Goal: Task Accomplishment & Management: Manage account settings

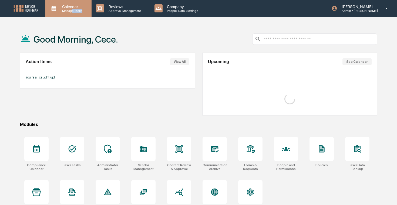
click at [73, 12] on div "Calendar Manage Tasks" at bounding box center [68, 8] width 46 height 17
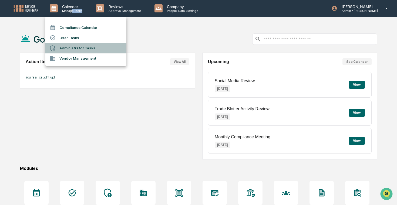
click at [84, 47] on li "Administrator Tasks" at bounding box center [85, 48] width 81 height 10
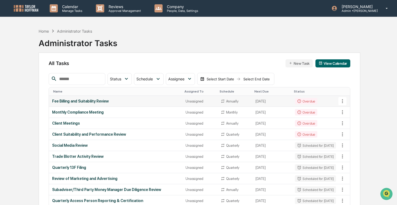
click at [182, 100] on td "Unassigned" at bounding box center [199, 101] width 35 height 11
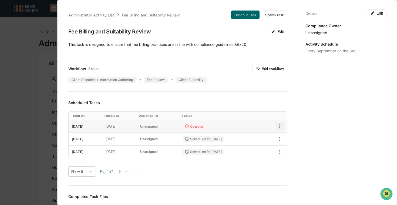
click at [280, 124] on icon "button" at bounding box center [280, 126] width 6 height 6
click at [284, 146] on li "Delete task" at bounding box center [298, 146] width 45 height 10
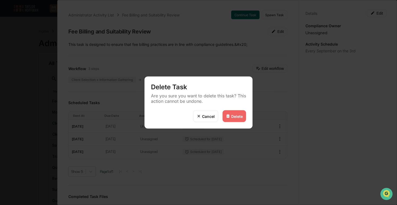
click at [230, 114] on img at bounding box center [228, 116] width 4 height 4
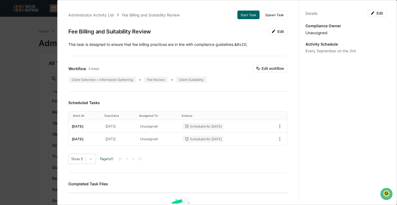
click at [49, 81] on div "Administrator Activity List Fee Billing and Suitability Review Start Task Spawn…" at bounding box center [198, 102] width 397 height 205
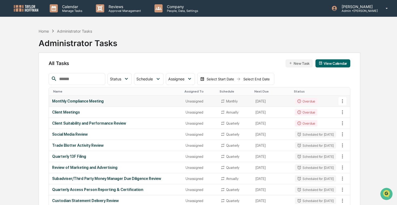
click at [87, 100] on div "Monthly Compliance Meeting" at bounding box center [115, 101] width 127 height 4
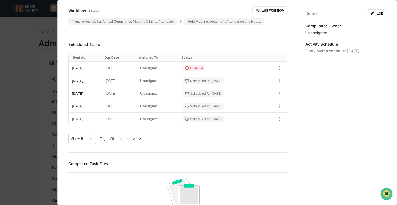
scroll to position [188, 0]
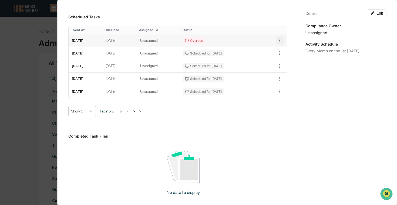
click at [279, 38] on icon "button" at bounding box center [280, 41] width 6 height 6
click at [287, 61] on li "Delete task" at bounding box center [298, 60] width 45 height 10
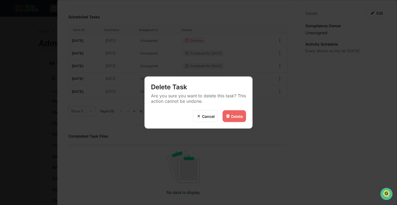
click at [237, 113] on div "Delete" at bounding box center [233, 116] width 23 height 12
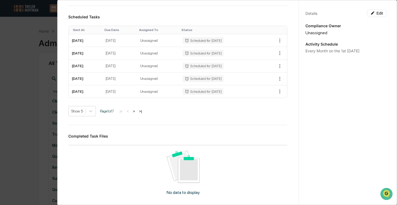
click at [47, 66] on div "Administrator Activity List Monthly Compliance Meeting Start Task Spawn Task Mo…" at bounding box center [198, 102] width 397 height 205
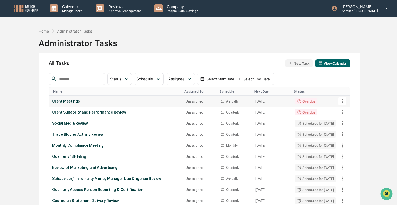
click at [123, 106] on td "Client Meetings" at bounding box center [116, 101] width 134 height 11
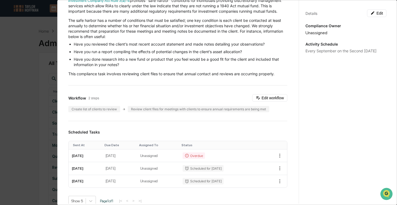
scroll to position [45, 0]
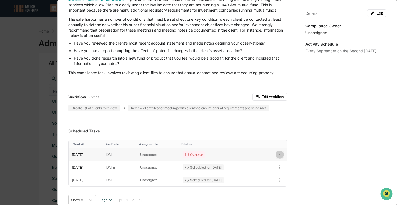
click at [280, 158] on button "button" at bounding box center [280, 155] width 8 height 8
click at [294, 173] on li "Delete task" at bounding box center [298, 174] width 45 height 10
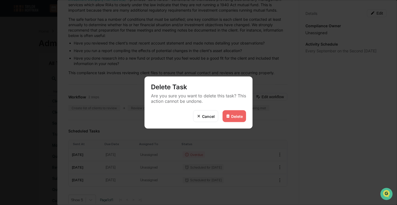
click at [228, 117] on img at bounding box center [228, 116] width 4 height 4
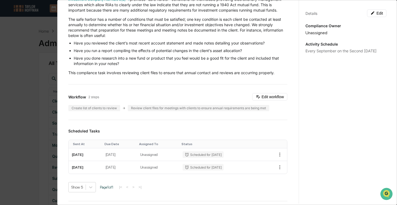
click at [43, 99] on div "Administrator Activity List Client Meetings Start Task Spawn Task Client Meetin…" at bounding box center [198, 102] width 397 height 205
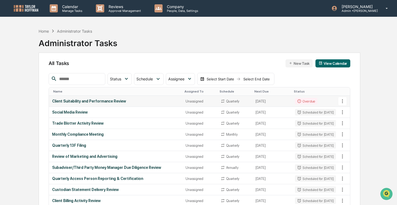
click at [111, 106] on td "Client Suitability and Performance Review" at bounding box center [116, 101] width 134 height 11
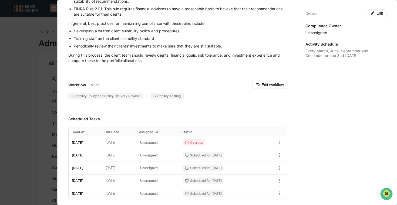
scroll to position [72, 0]
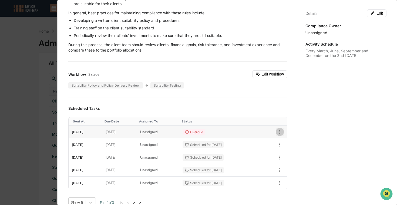
click at [279, 134] on icon "button" at bounding box center [280, 132] width 6 height 6
click at [283, 150] on img at bounding box center [282, 151] width 4 height 4
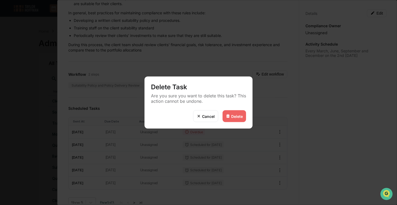
click at [237, 118] on div "Delete" at bounding box center [233, 116] width 23 height 12
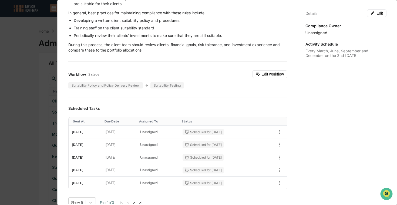
click at [28, 76] on div "Administrator Activity List Client Suitability and Performance Review Start Tas…" at bounding box center [198, 102] width 397 height 205
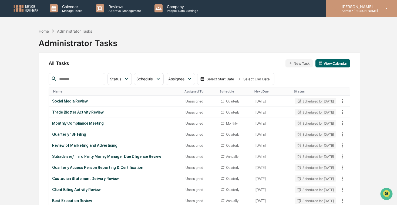
click at [375, 12] on div "[PERSON_NAME] Admin • [PERSON_NAME]" at bounding box center [361, 8] width 71 height 17
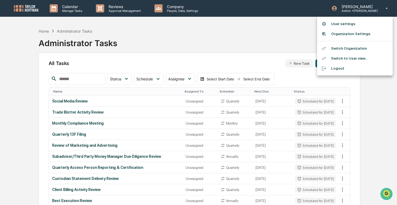
click at [362, 47] on li "Switch Organization" at bounding box center [355, 48] width 76 height 10
